Goal: Obtain resource: Obtain resource

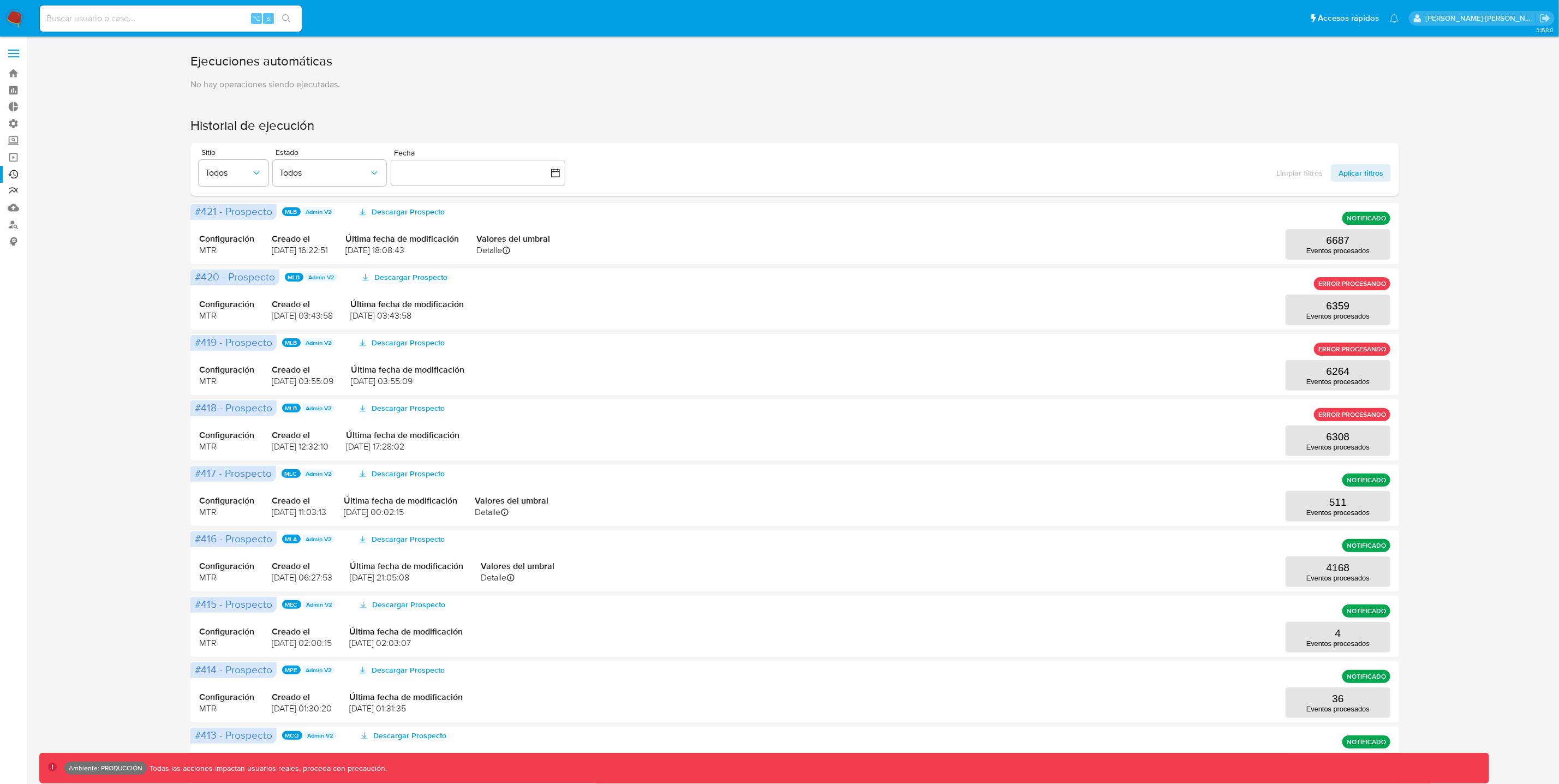
click at [14, 187] on link "Reportes" at bounding box center [65, 191] width 130 height 17
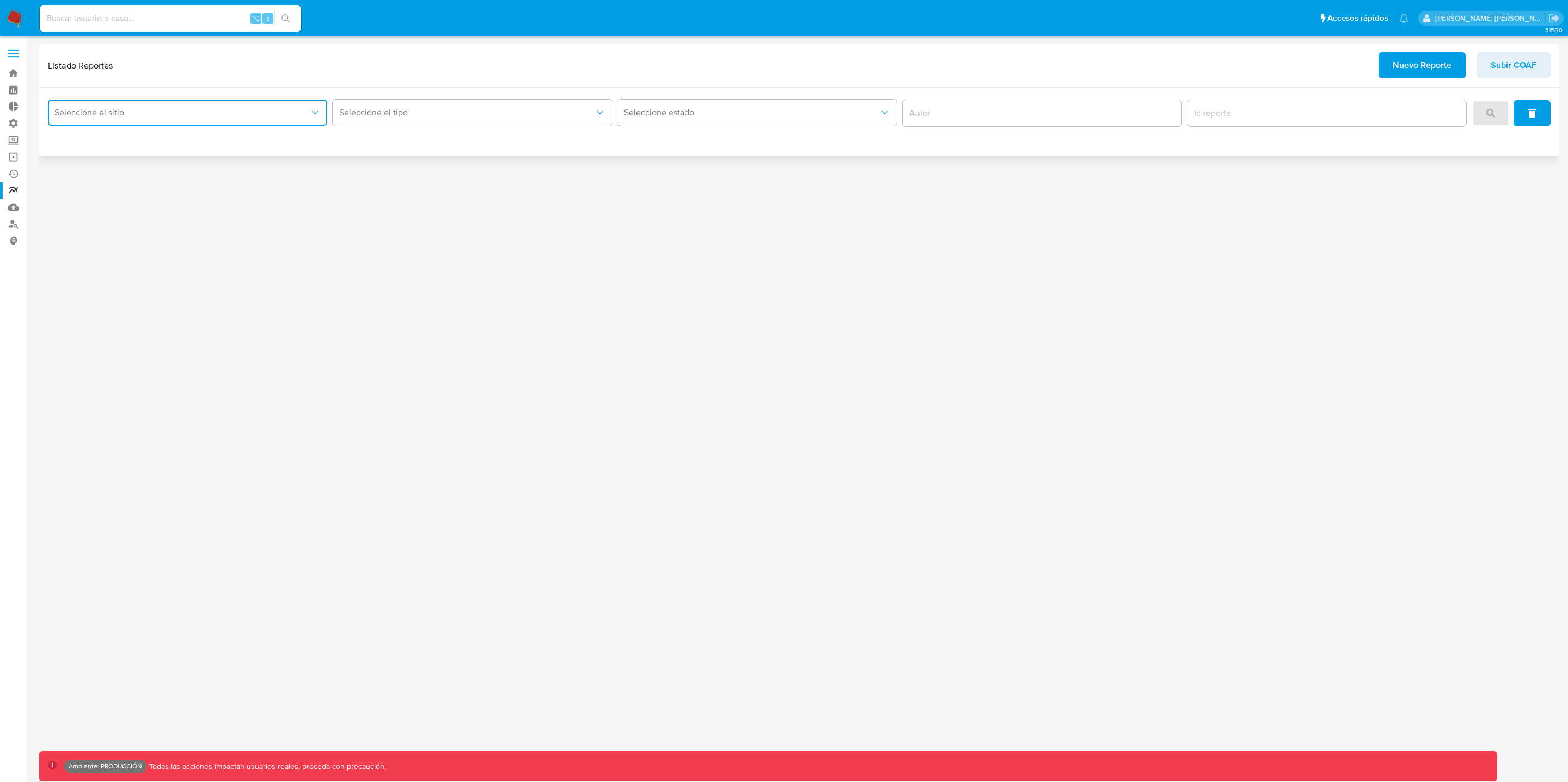
click at [189, 111] on span "Seleccione el sitio" at bounding box center [182, 112] width 255 height 11
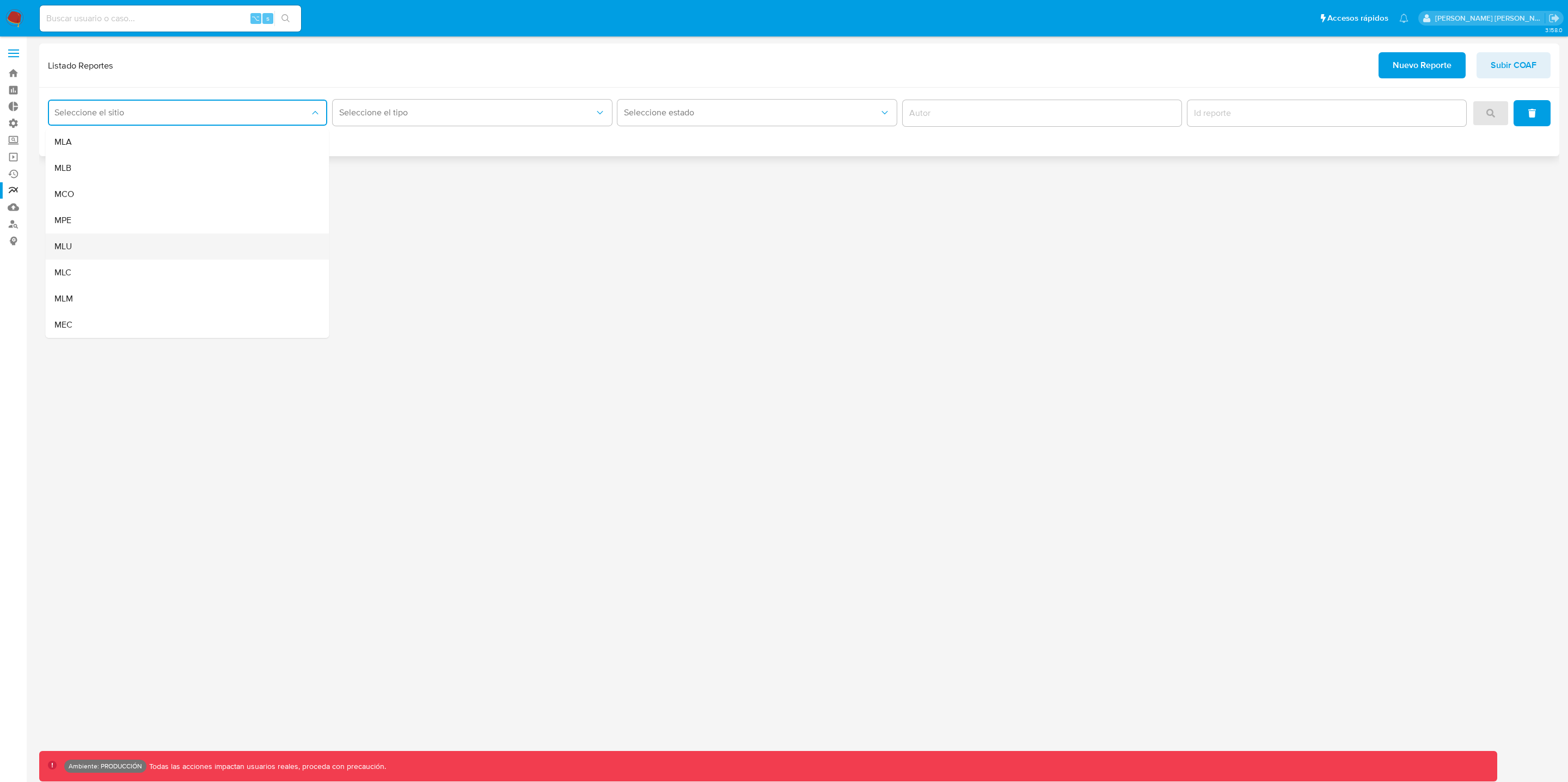
click at [105, 245] on div "MLU" at bounding box center [184, 246] width 260 height 26
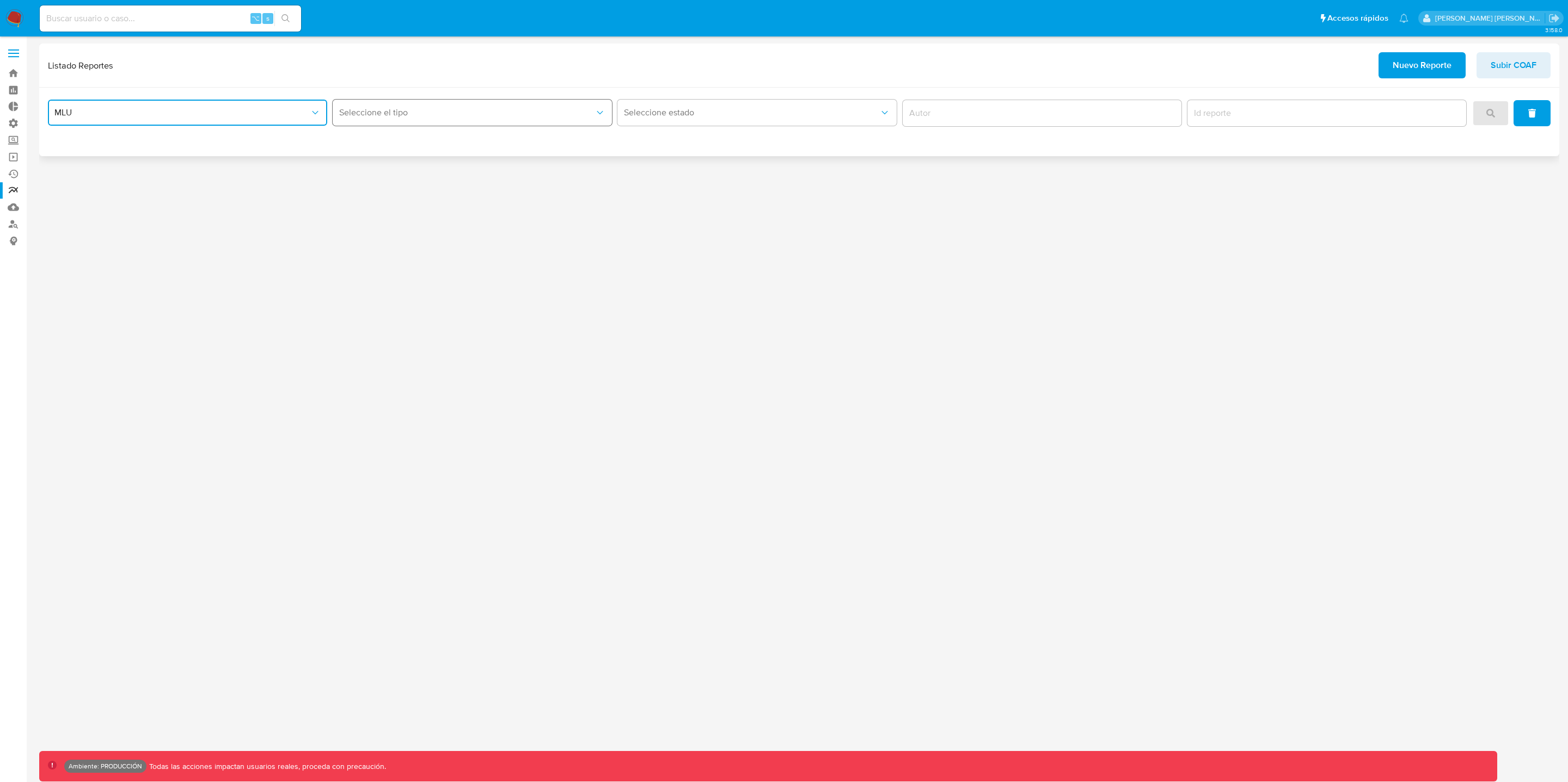
click at [458, 109] on span "Seleccione el tipo" at bounding box center [466, 112] width 255 height 11
click at [415, 141] on div "Circunstanciado" at bounding box center [469, 141] width 260 height 26
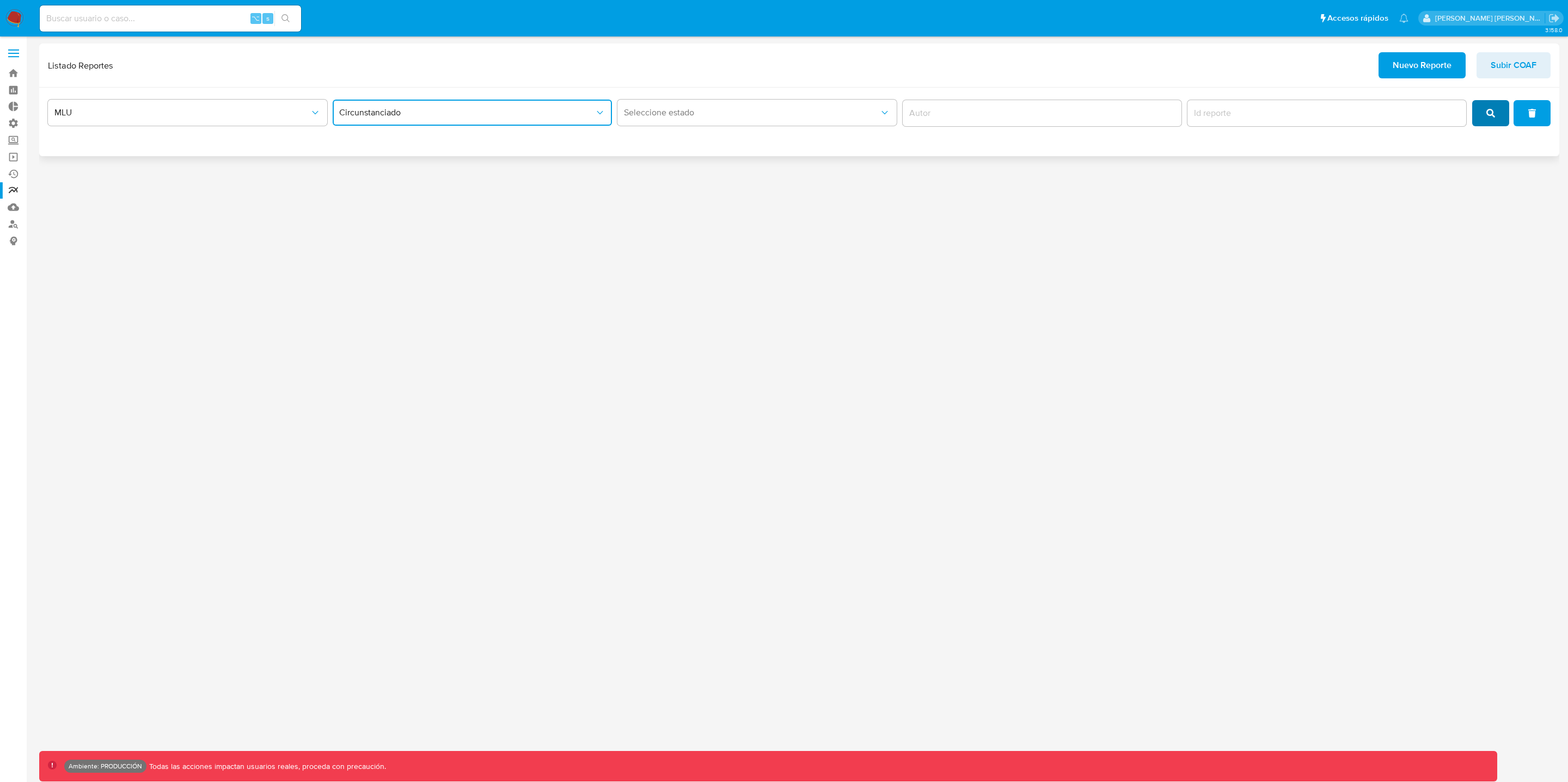
click at [1495, 111] on icon "search" at bounding box center [1490, 113] width 9 height 9
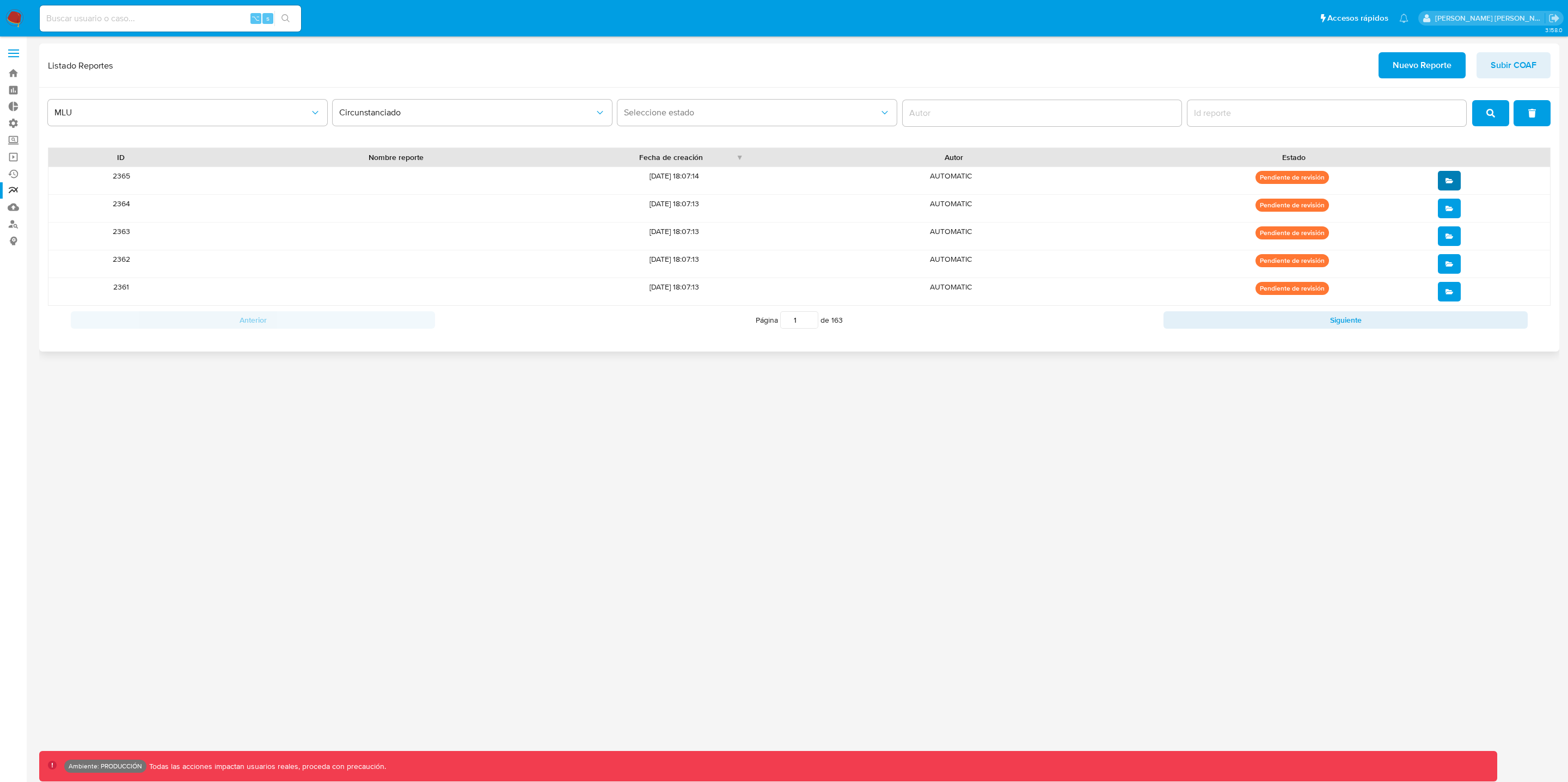
click at [1451, 182] on icon "open" at bounding box center [1449, 180] width 8 height 5
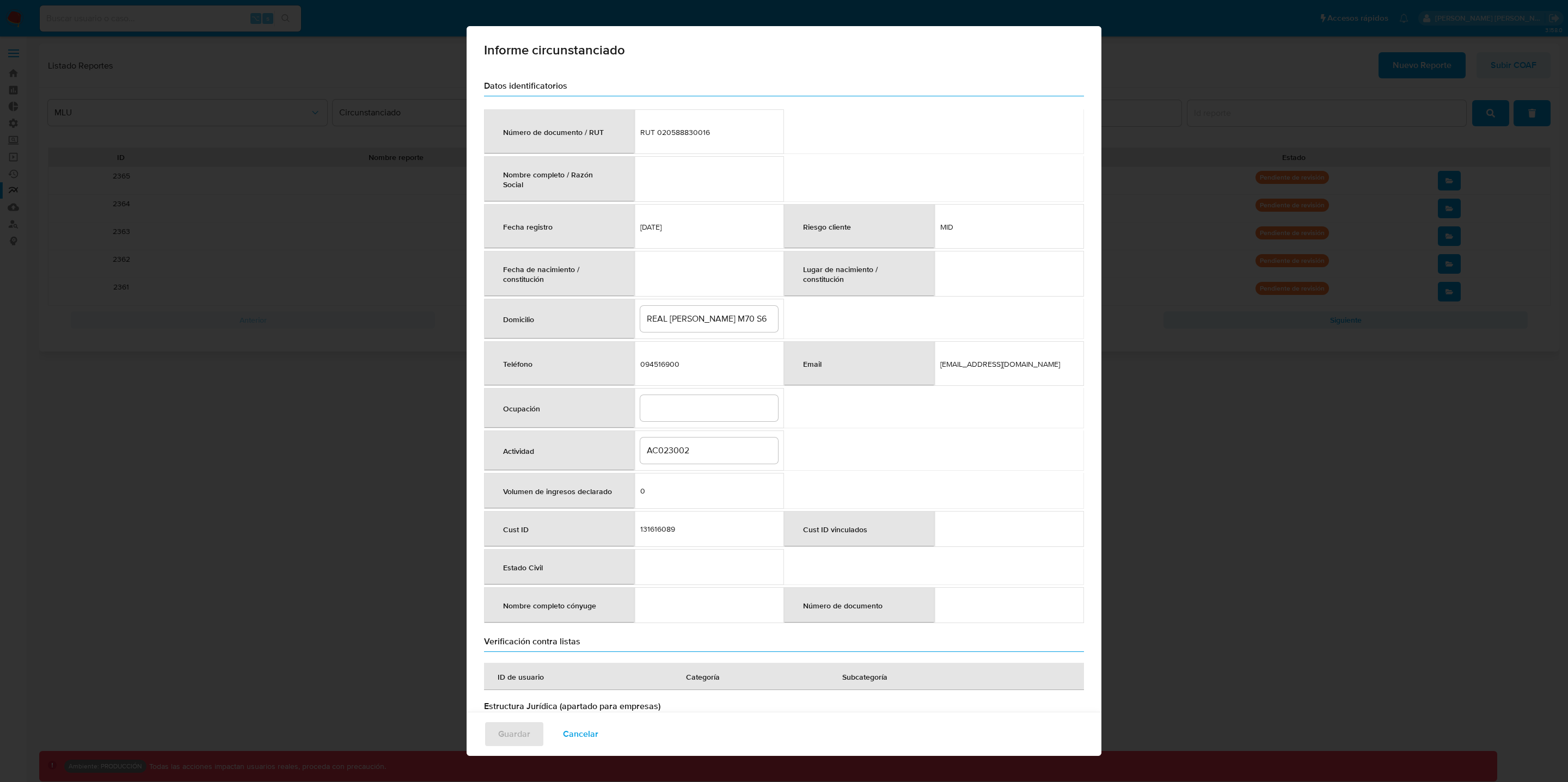
click at [584, 732] on span "Cancelar" at bounding box center [581, 734] width 36 height 24
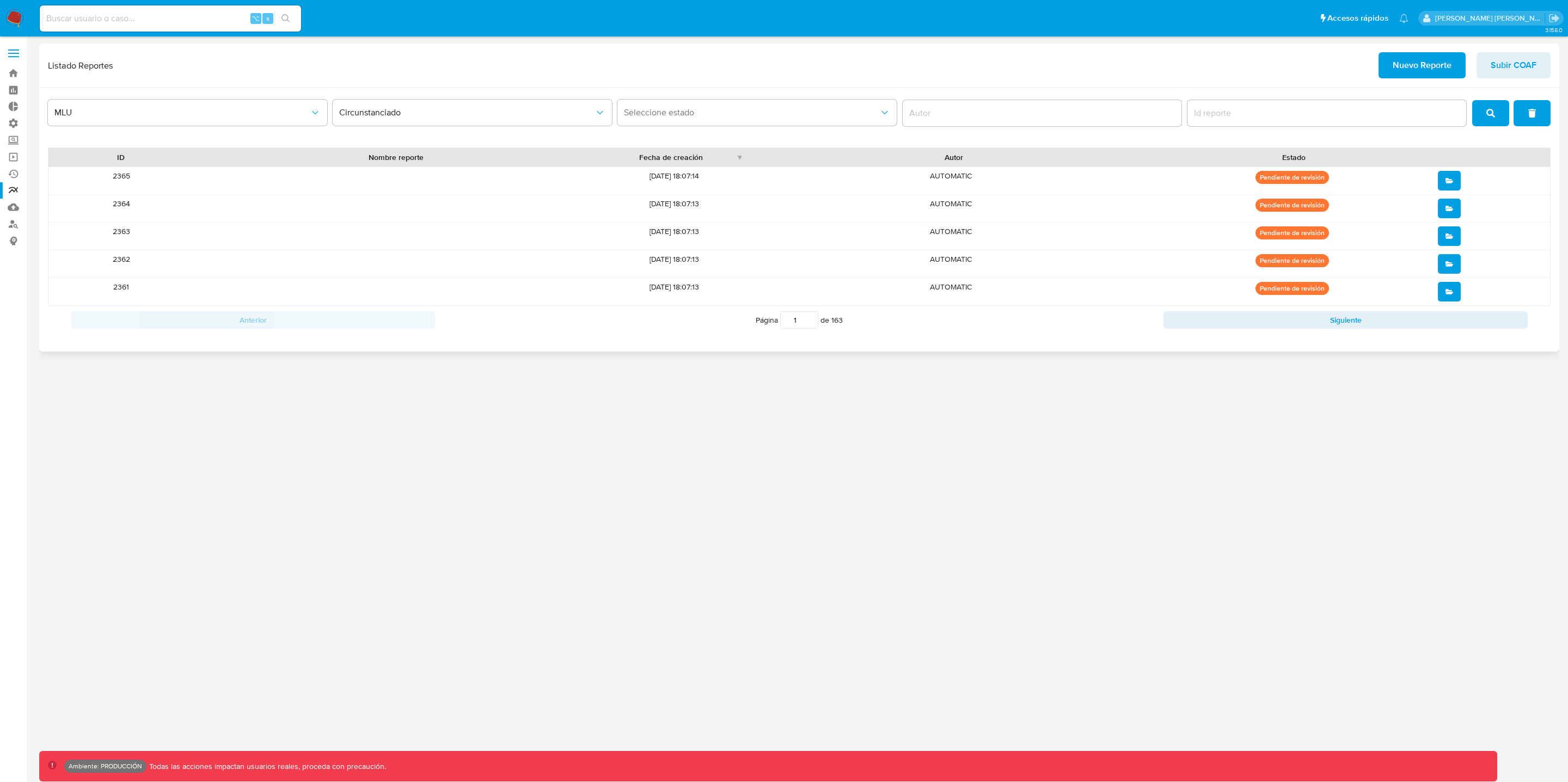
click at [1447, 209] on icon "open" at bounding box center [1449, 208] width 8 height 5
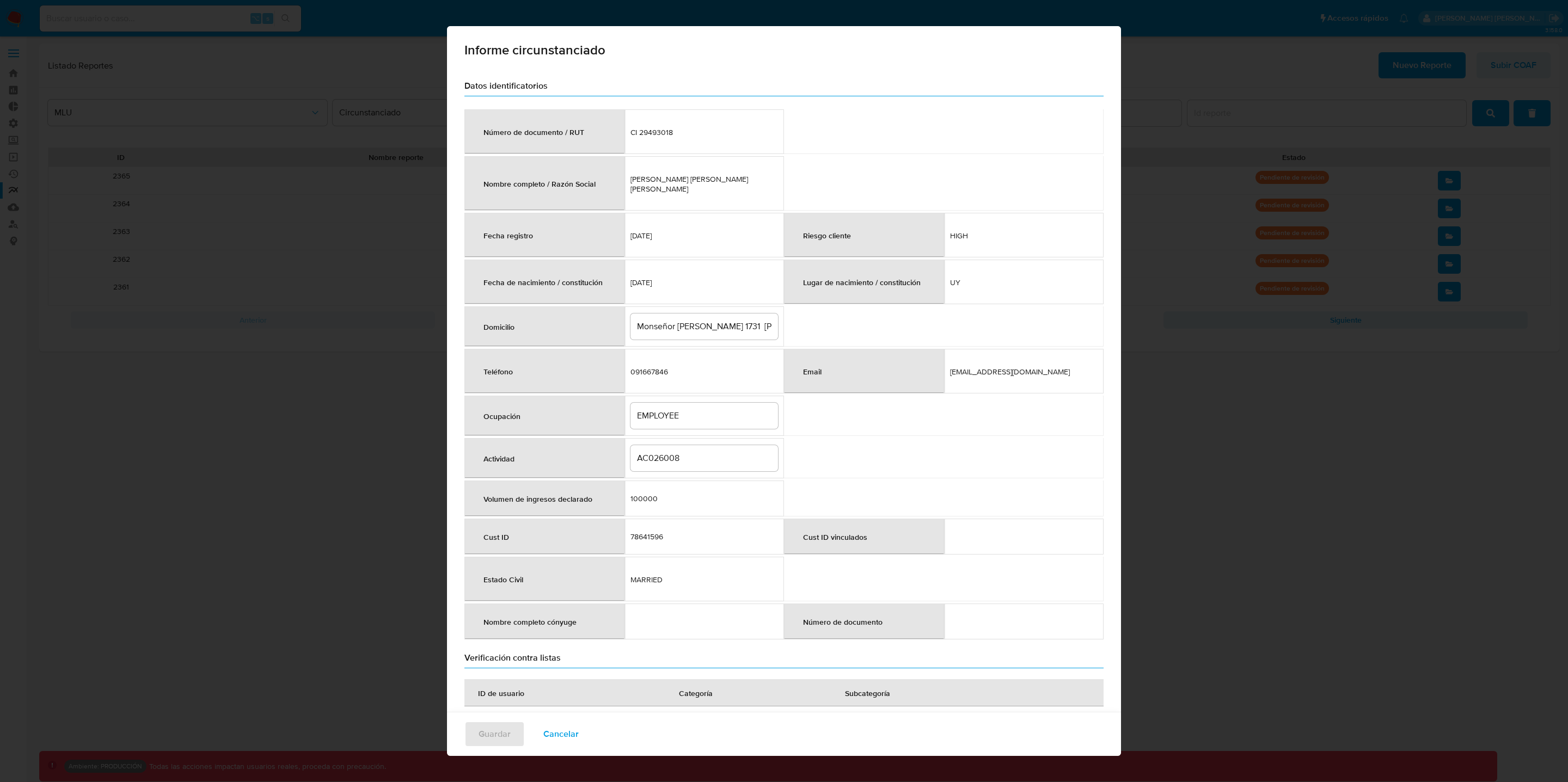
click at [549, 732] on span "Cancelar" at bounding box center [561, 734] width 36 height 24
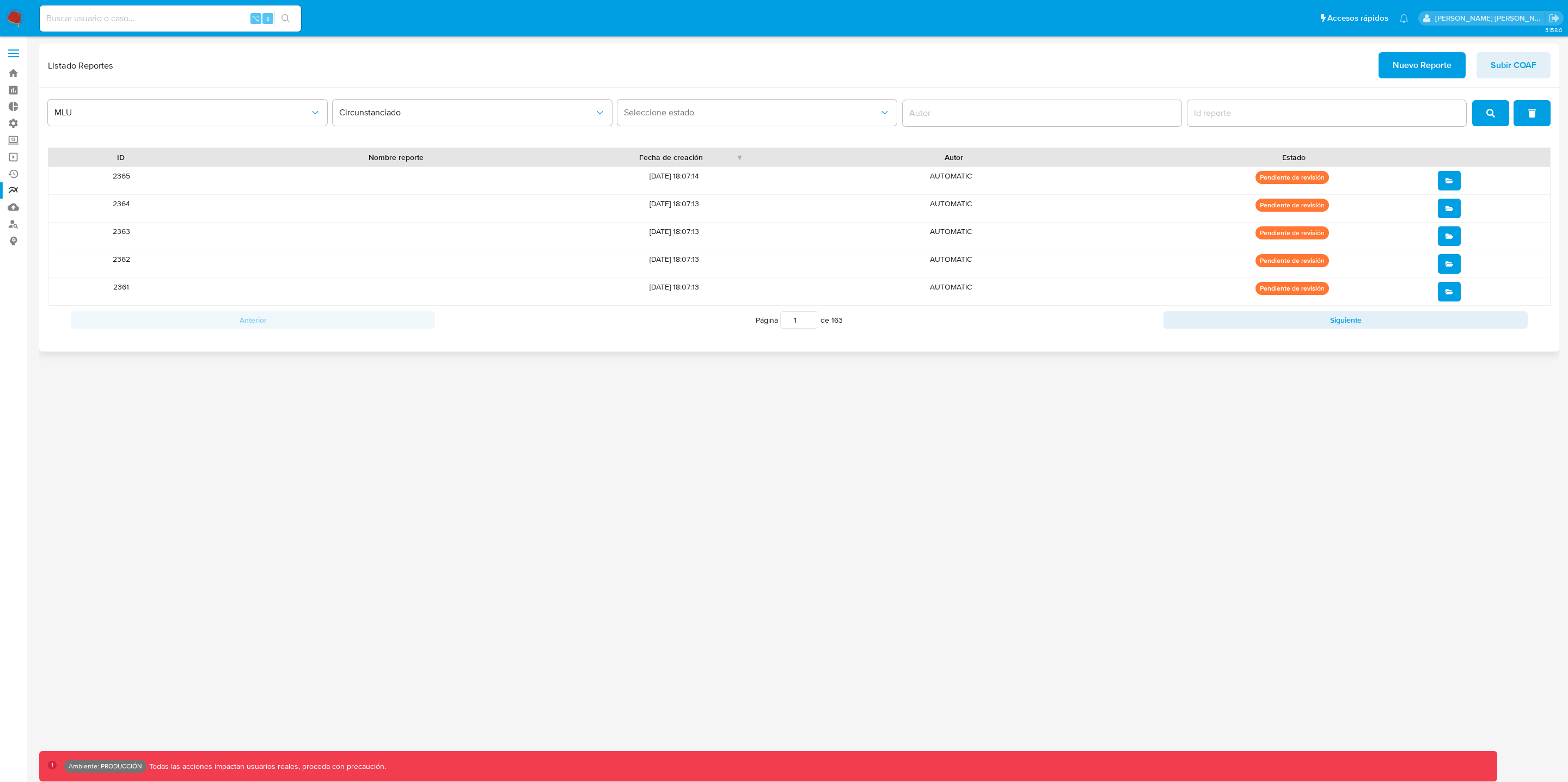
drag, startPoint x: 804, startPoint y: 321, endPoint x: 792, endPoint y: 323, distance: 12.2
click at [792, 323] on input "1" at bounding box center [799, 320] width 38 height 17
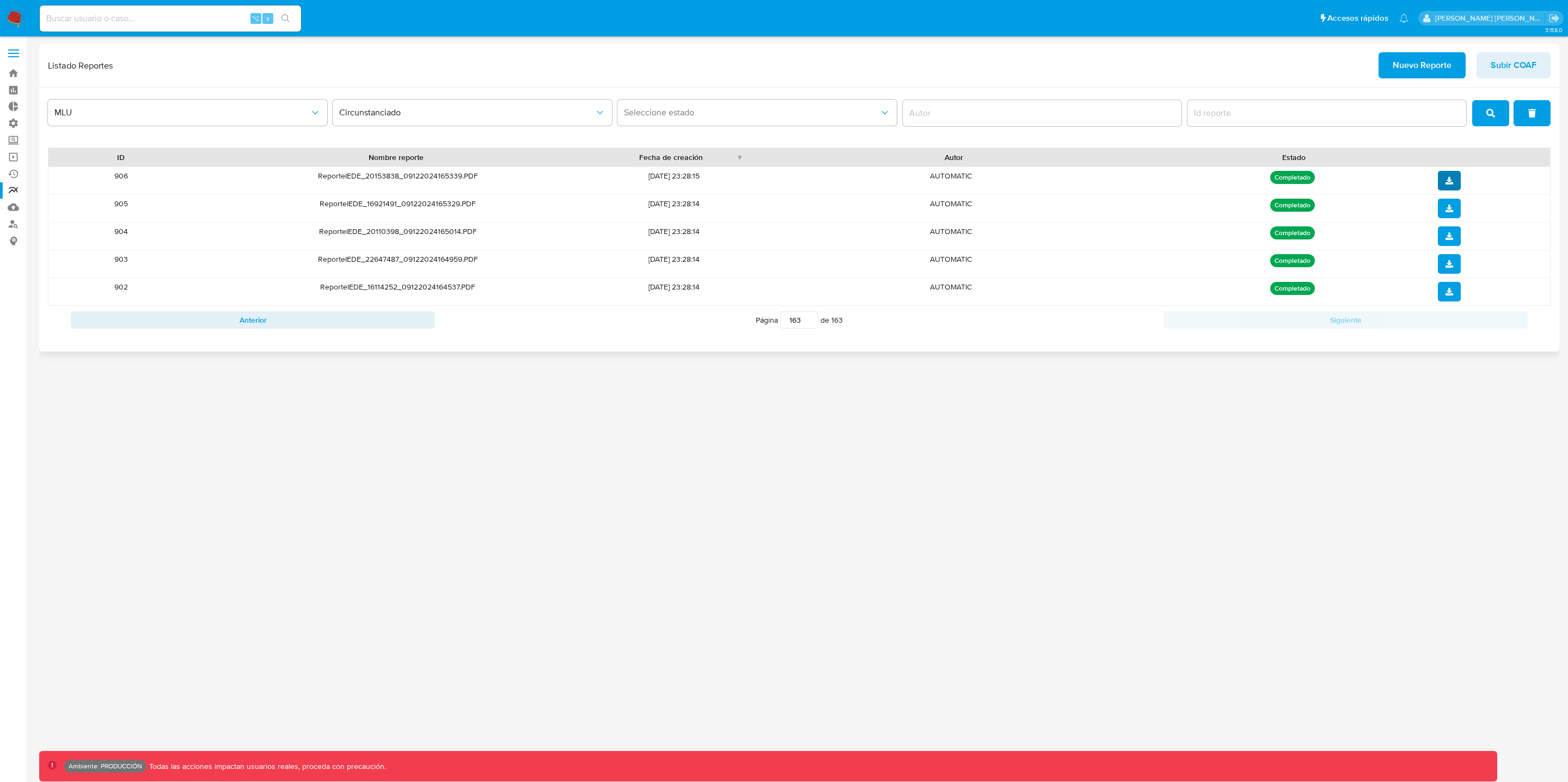
click at [1447, 182] on icon "download" at bounding box center [1449, 181] width 8 height 8
click at [805, 322] on input "162" at bounding box center [799, 320] width 38 height 17
drag, startPoint x: 802, startPoint y: 323, endPoint x: 767, endPoint y: 318, distance: 35.4
click at [767, 318] on span "Página 162 de 163" at bounding box center [799, 320] width 87 height 17
type input "1"
